Goal: Transaction & Acquisition: Book appointment/travel/reservation

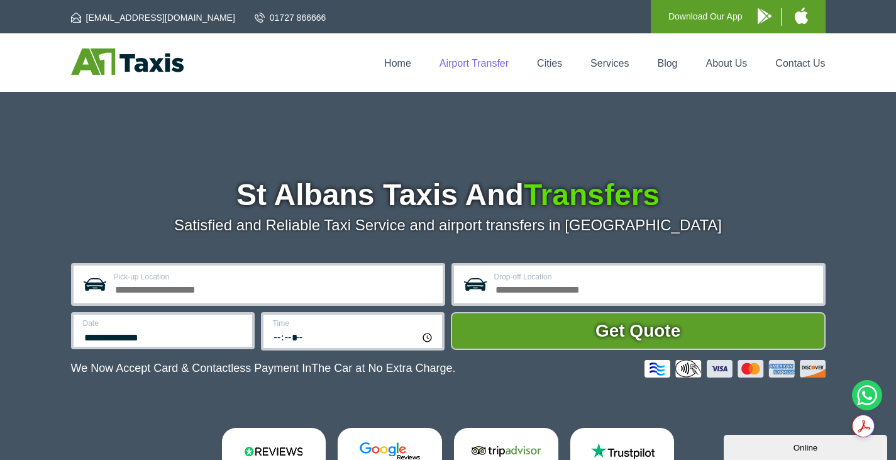
click at [483, 58] on link "Airport Transfer" at bounding box center [474, 63] width 69 height 11
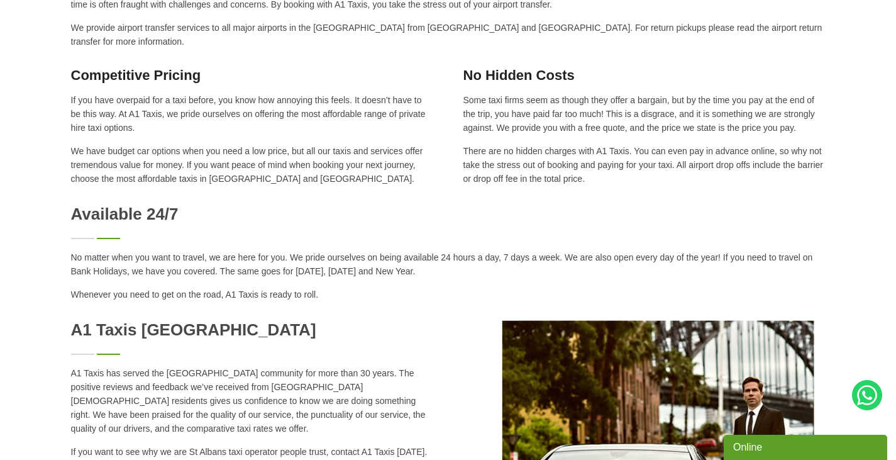
scroll to position [701, 0]
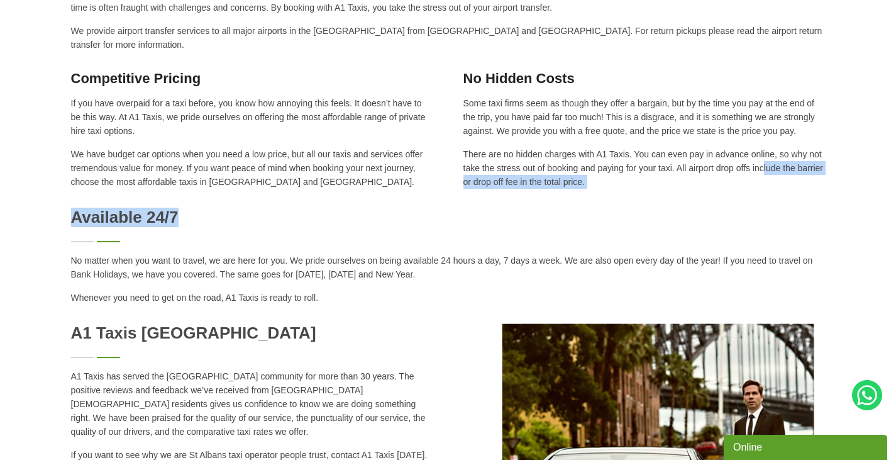
drag, startPoint x: 677, startPoint y: 154, endPoint x: 695, endPoint y: 186, distance: 36.6
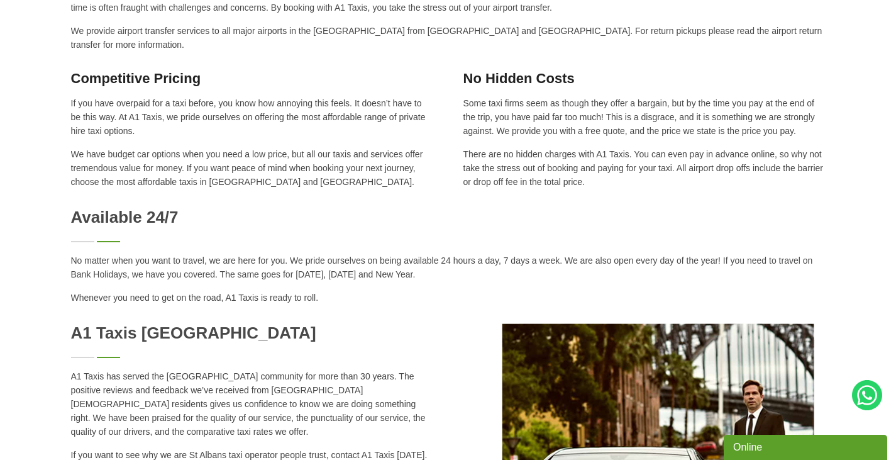
click at [589, 170] on p "There are no hidden charges with A1 Taxis. You can even pay in advance online, …" at bounding box center [644, 168] width 362 height 42
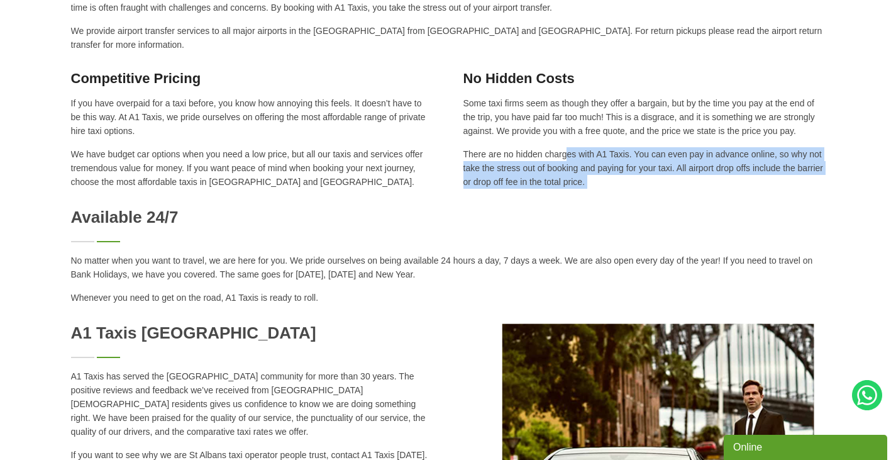
click at [589, 170] on p "There are no hidden charges with A1 Taxis. You can even pay in advance online, …" at bounding box center [644, 168] width 362 height 42
click at [527, 155] on p "There are no hidden charges with A1 Taxis. You can even pay in advance online, …" at bounding box center [644, 168] width 362 height 42
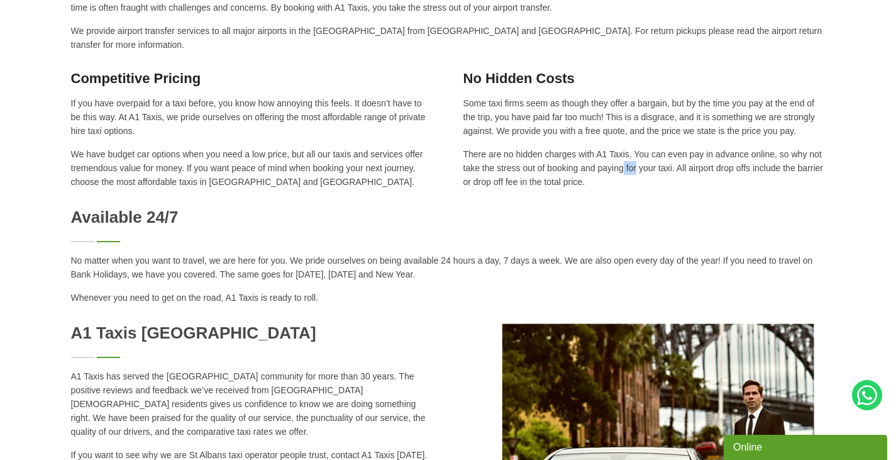
click at [527, 155] on p "There are no hidden charges with A1 Taxis. You can even pay in advance online, …" at bounding box center [644, 168] width 362 height 42
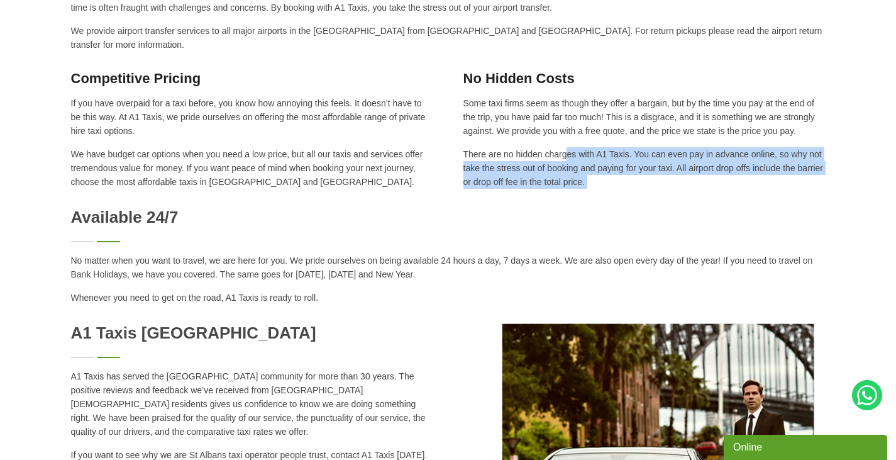
click at [527, 155] on p "There are no hidden charges with A1 Taxis. You can even pay in advance online, …" at bounding box center [644, 168] width 362 height 42
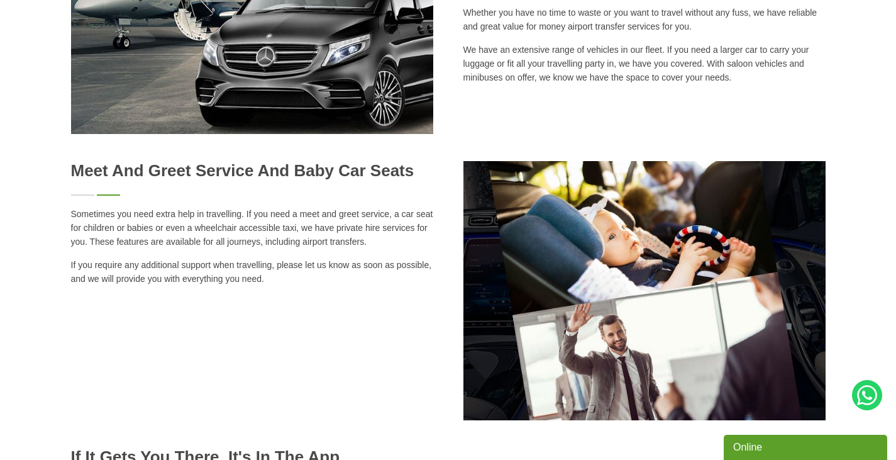
scroll to position [1619, 0]
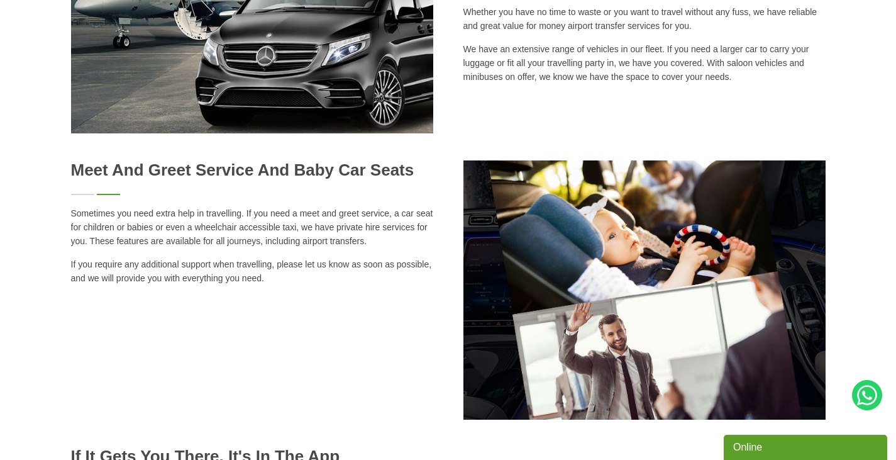
click at [84, 179] on div "Meet and Greet Service And Baby Car Seats Sometimes you need extra help in trav…" at bounding box center [252, 222] width 362 height 125
click at [83, 175] on div "Meet and Greet Service And Baby Car Seats" at bounding box center [252, 177] width 362 height 35
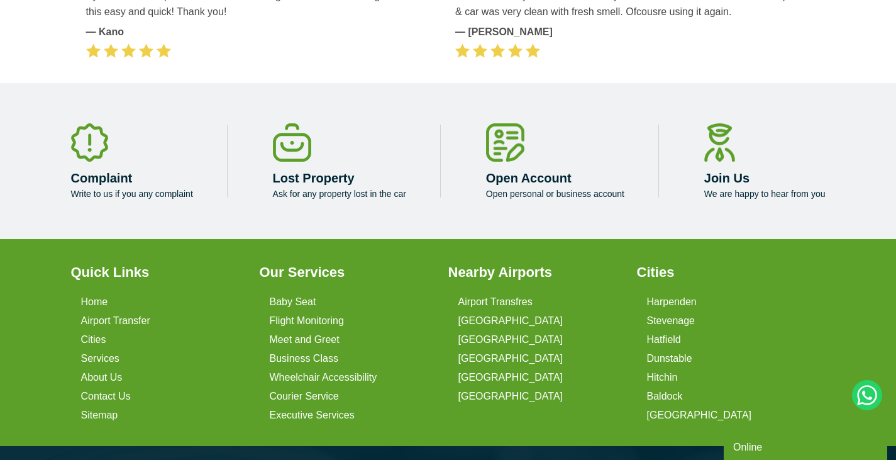
scroll to position [2993, 0]
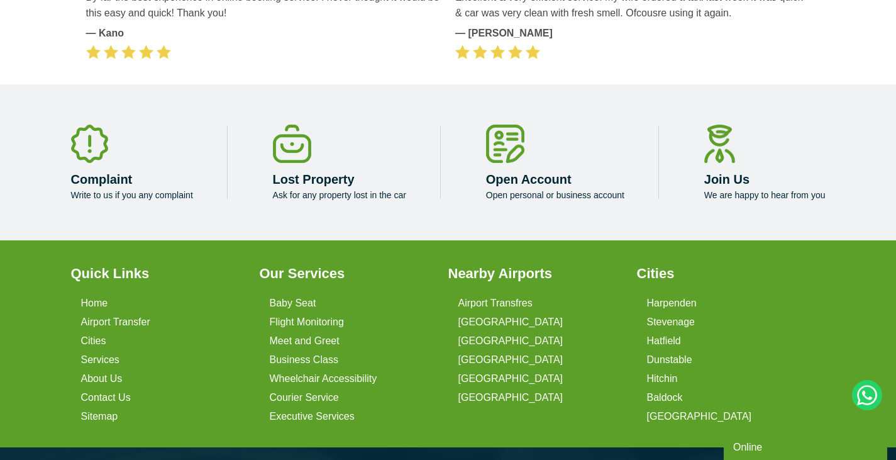
click at [226, 174] on li "Complaint Write to us if you any complaint" at bounding box center [149, 162] width 157 height 75
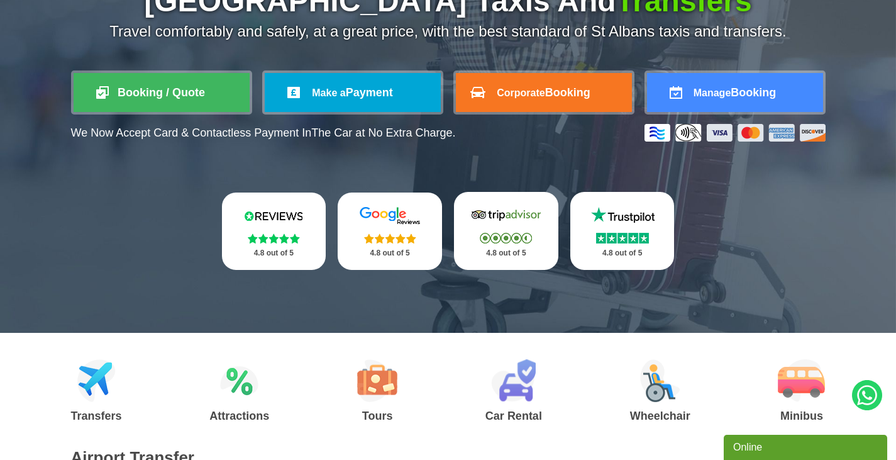
scroll to position [0, 0]
